Goal: Find specific page/section: Find specific page/section

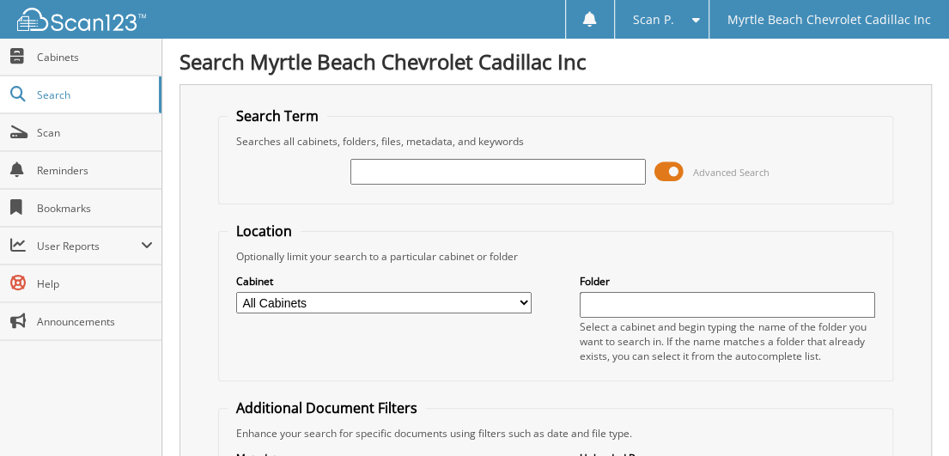
click at [420, 168] on input "text" at bounding box center [497, 172] width 295 height 26
type input "771422"
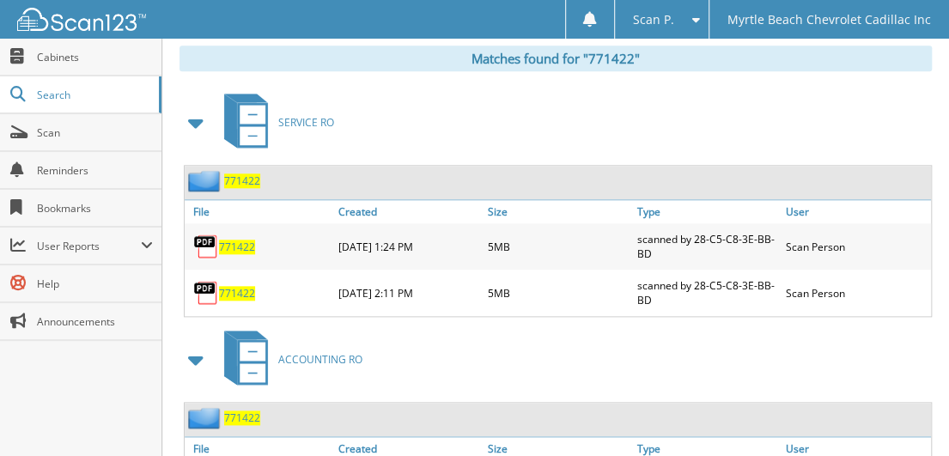
scroll to position [773, 0]
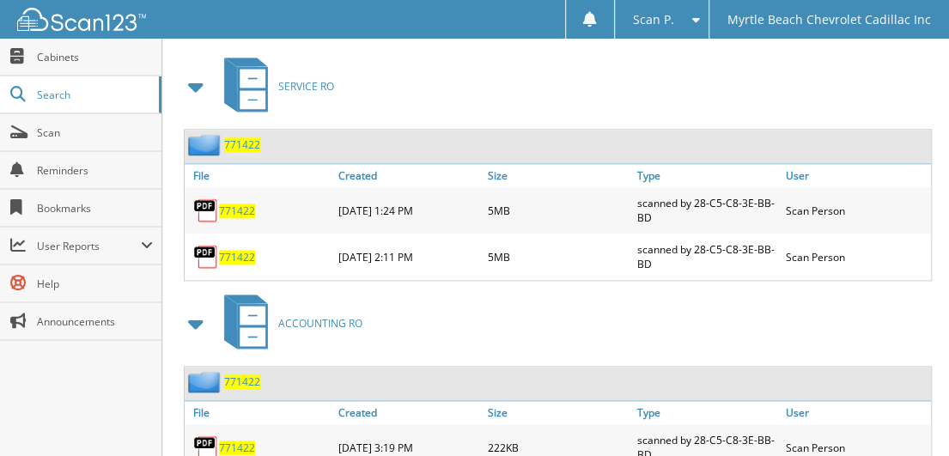
click at [237, 204] on span "771422" at bounding box center [237, 211] width 36 height 15
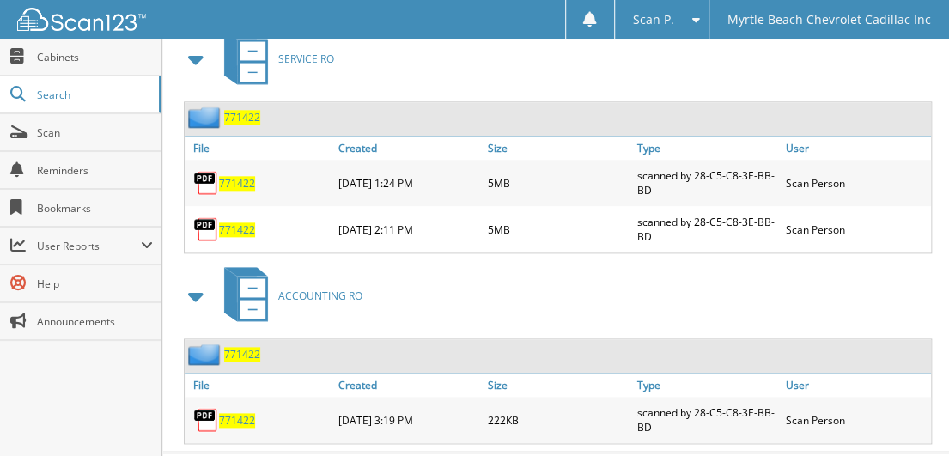
scroll to position [812, 0]
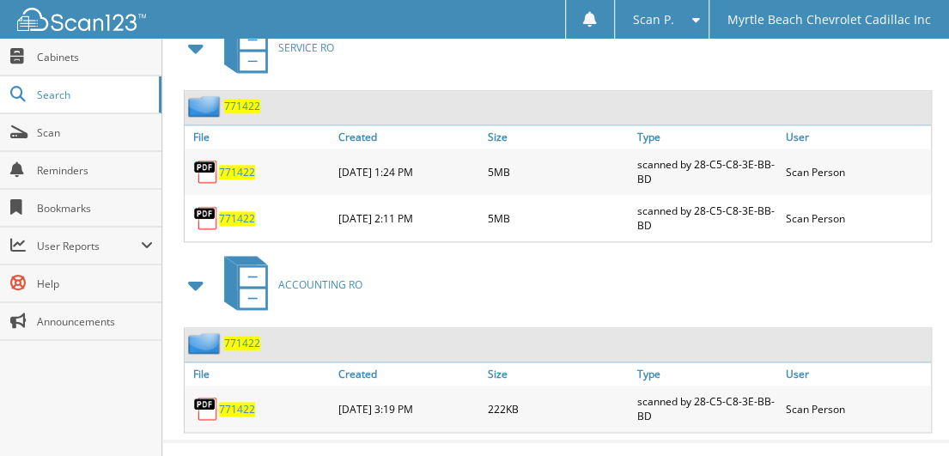
click at [240, 211] on span "771422" at bounding box center [237, 218] width 36 height 15
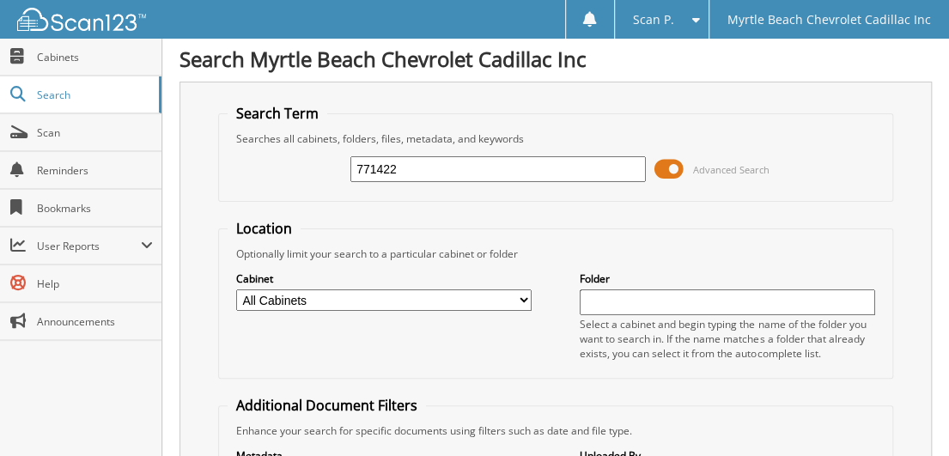
scroll to position [0, 0]
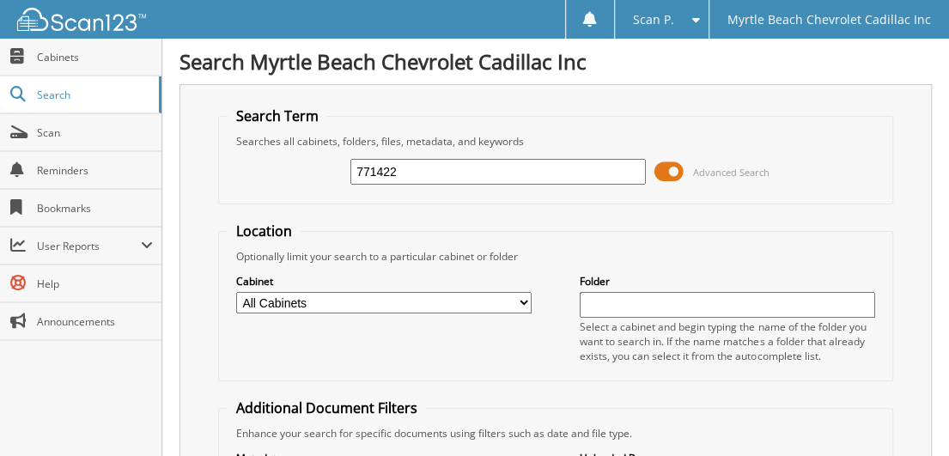
drag, startPoint x: 419, startPoint y: 171, endPoint x: 228, endPoint y: 164, distance: 190.8
click at [230, 164] on div "771422 Advanced Search" at bounding box center [556, 172] width 656 height 46
type input "769799"
